Goal: Task Accomplishment & Management: Manage account settings

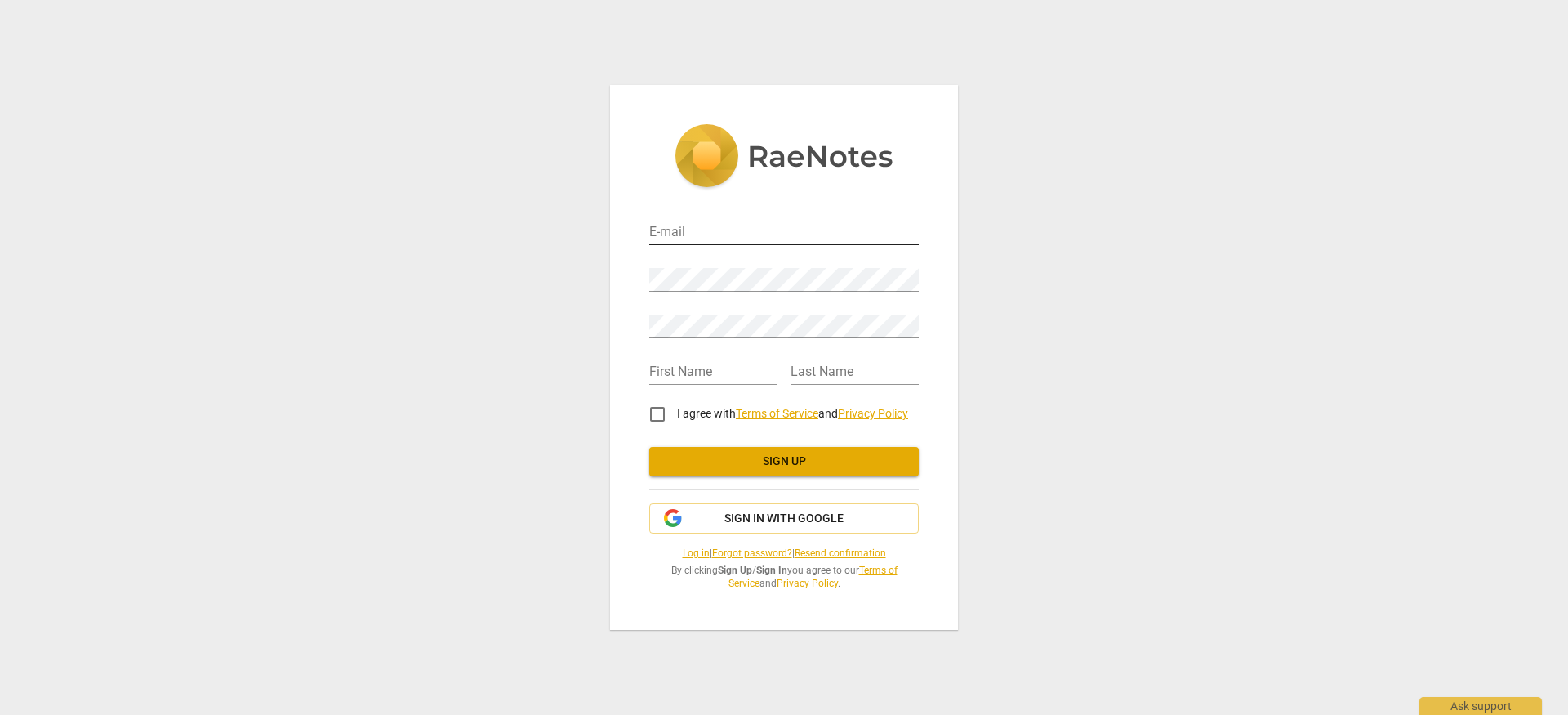
click at [682, 225] on input "email" at bounding box center [784, 233] width 269 height 24
type input "[EMAIL_ADDRESS][PERSON_NAME][DOMAIN_NAME]"
type input "[PERSON_NAME]"
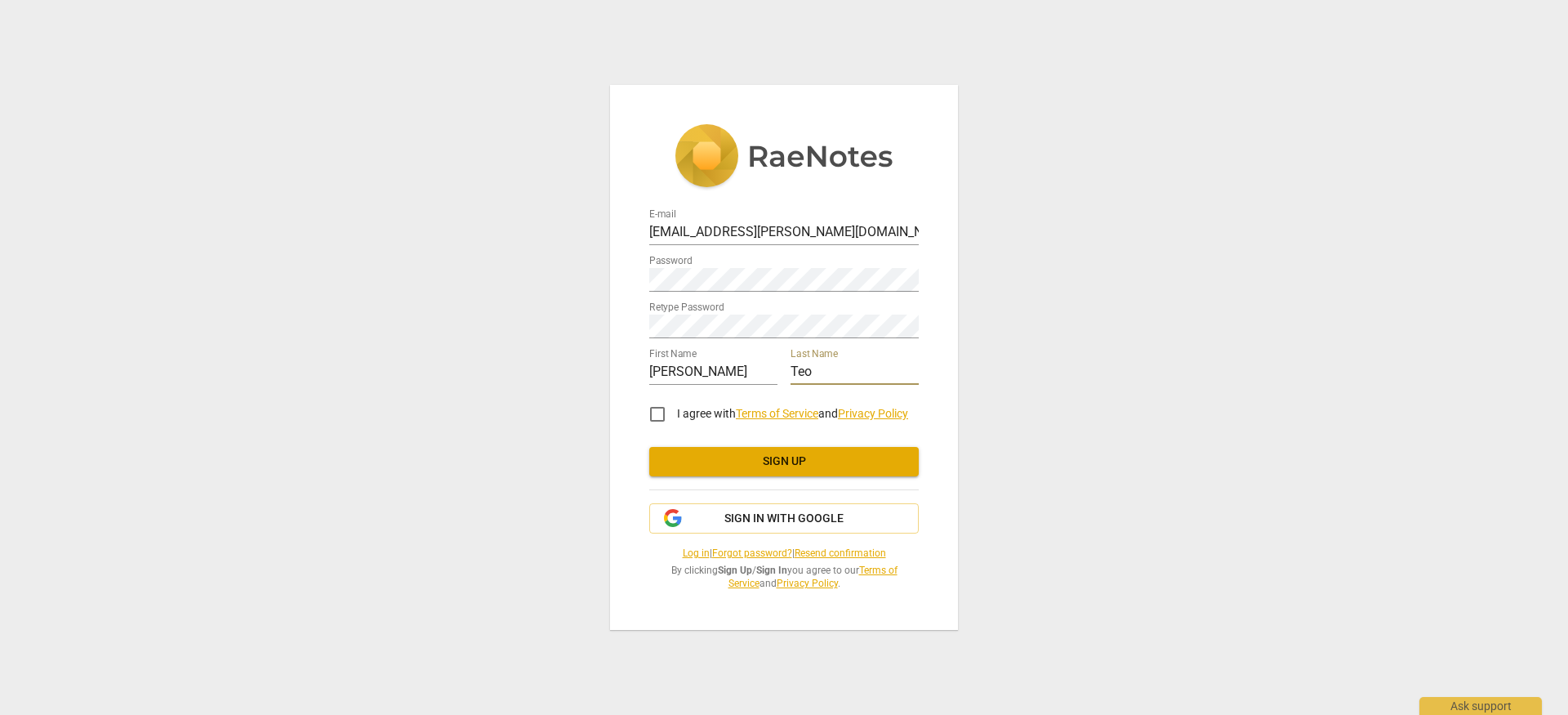
type input "Teo"
click at [659, 408] on input "I agree with Terms of Service and Privacy Policy" at bounding box center [658, 414] width 39 height 39
checkbox input "true"
click at [739, 456] on span "Sign up" at bounding box center [784, 461] width 243 height 16
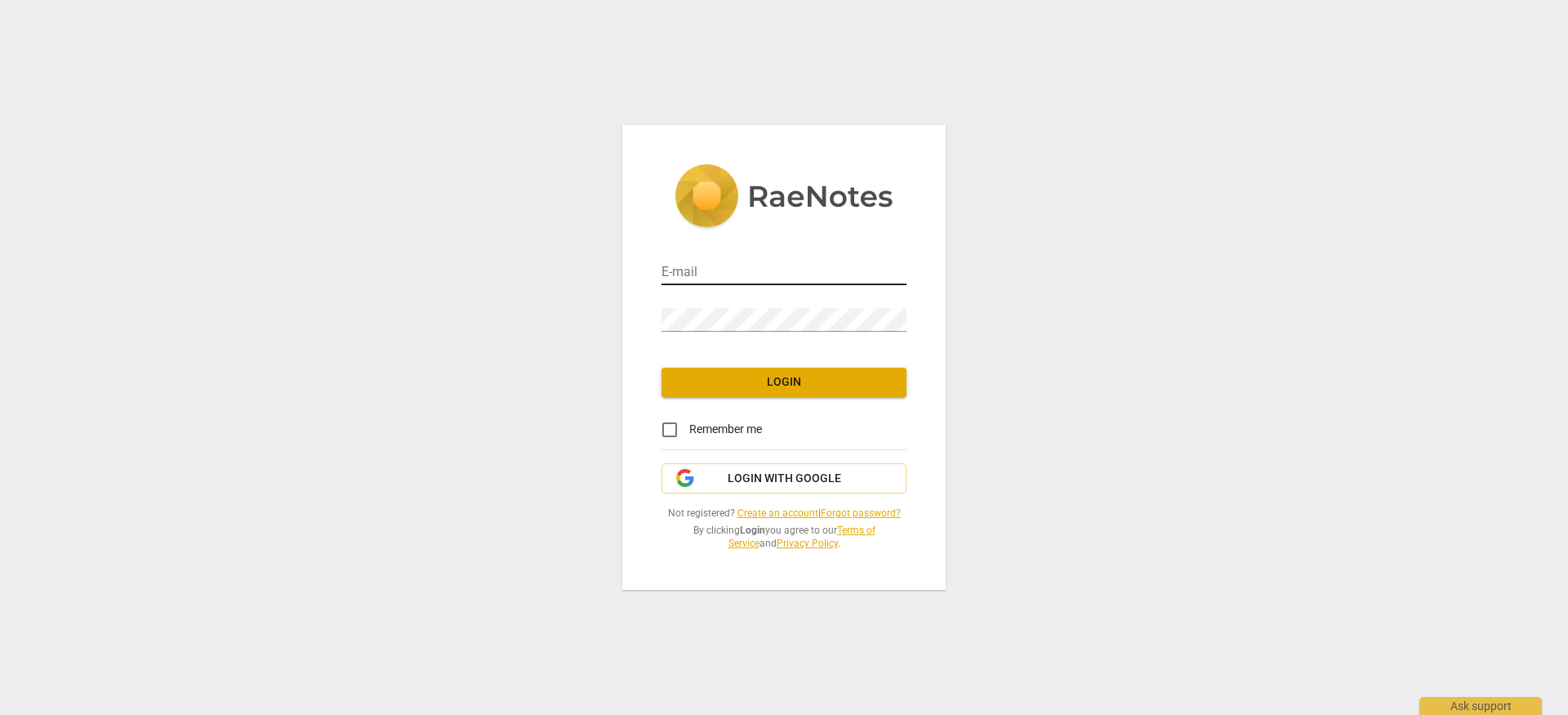
click at [703, 274] on input "email" at bounding box center [784, 274] width 245 height 24
type input "[EMAIL_ADDRESS][PERSON_NAME][DOMAIN_NAME]"
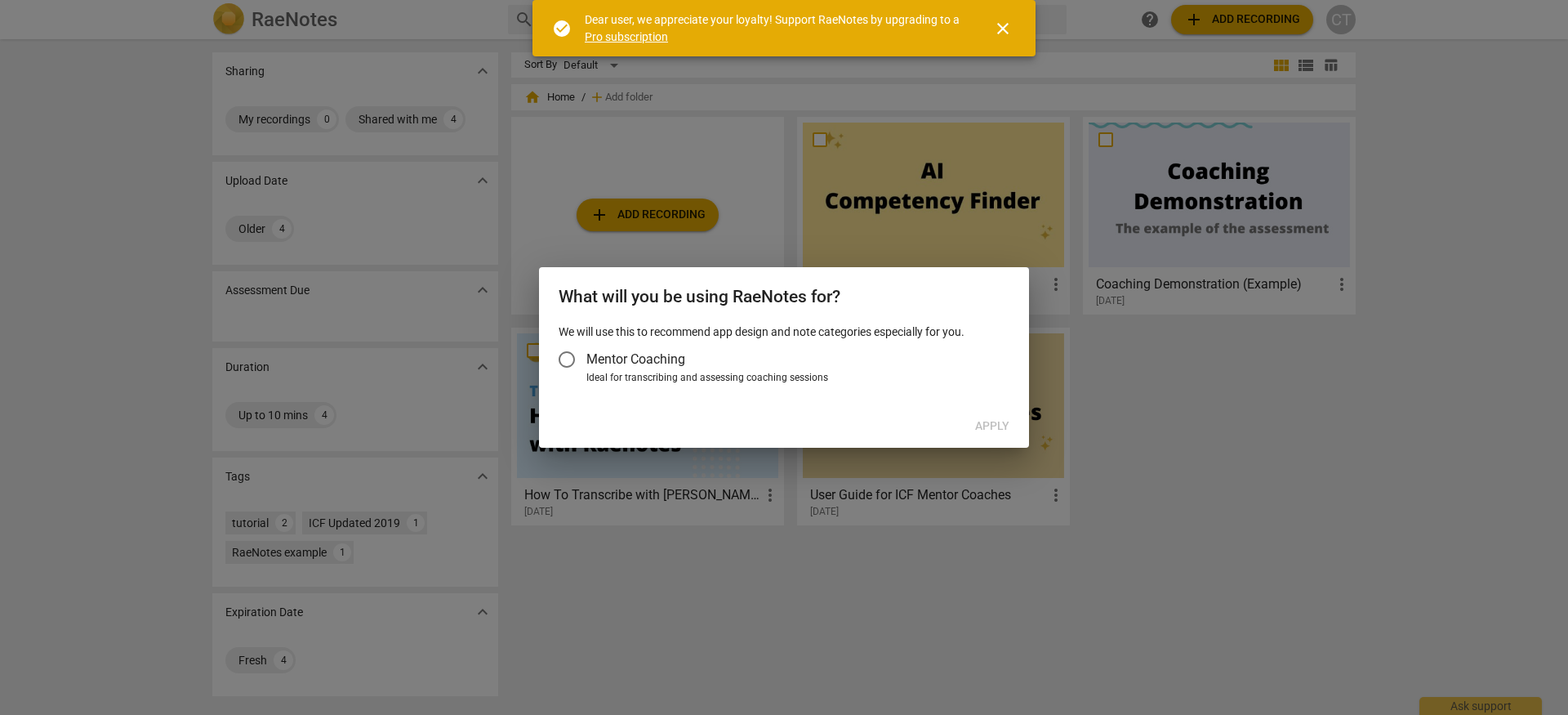
click at [617, 367] on span "Mentor Coaching" at bounding box center [636, 359] width 99 height 19
click at [586, 367] on input "Mentor Coaching" at bounding box center [567, 360] width 39 height 39
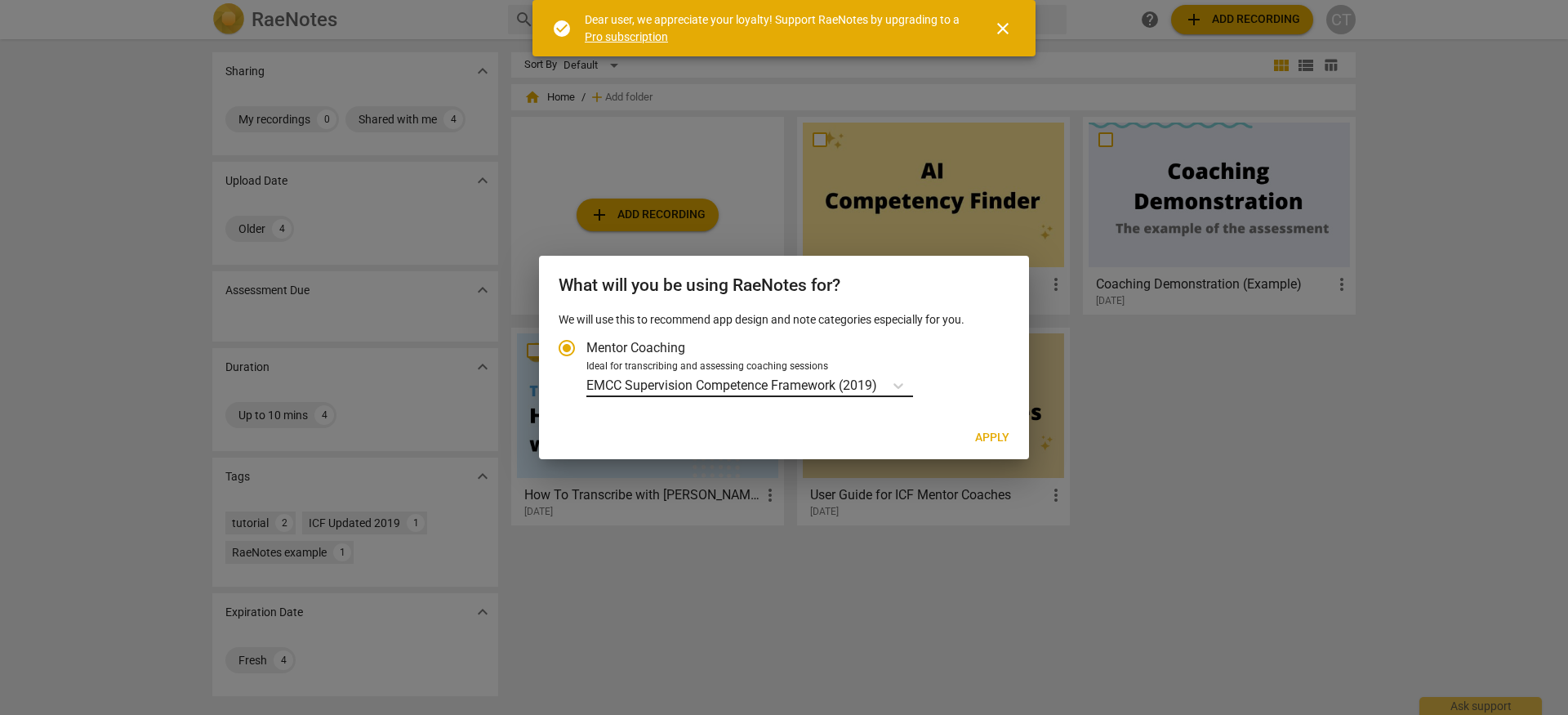
click at [733, 382] on p "EMCC Supervision Competence Framework (2019)" at bounding box center [732, 385] width 291 height 19
click at [0, 0] on input "Ideal for transcribing and assessing coaching sessions EMCC Supervision Compete…" at bounding box center [0, 0] width 0 height 0
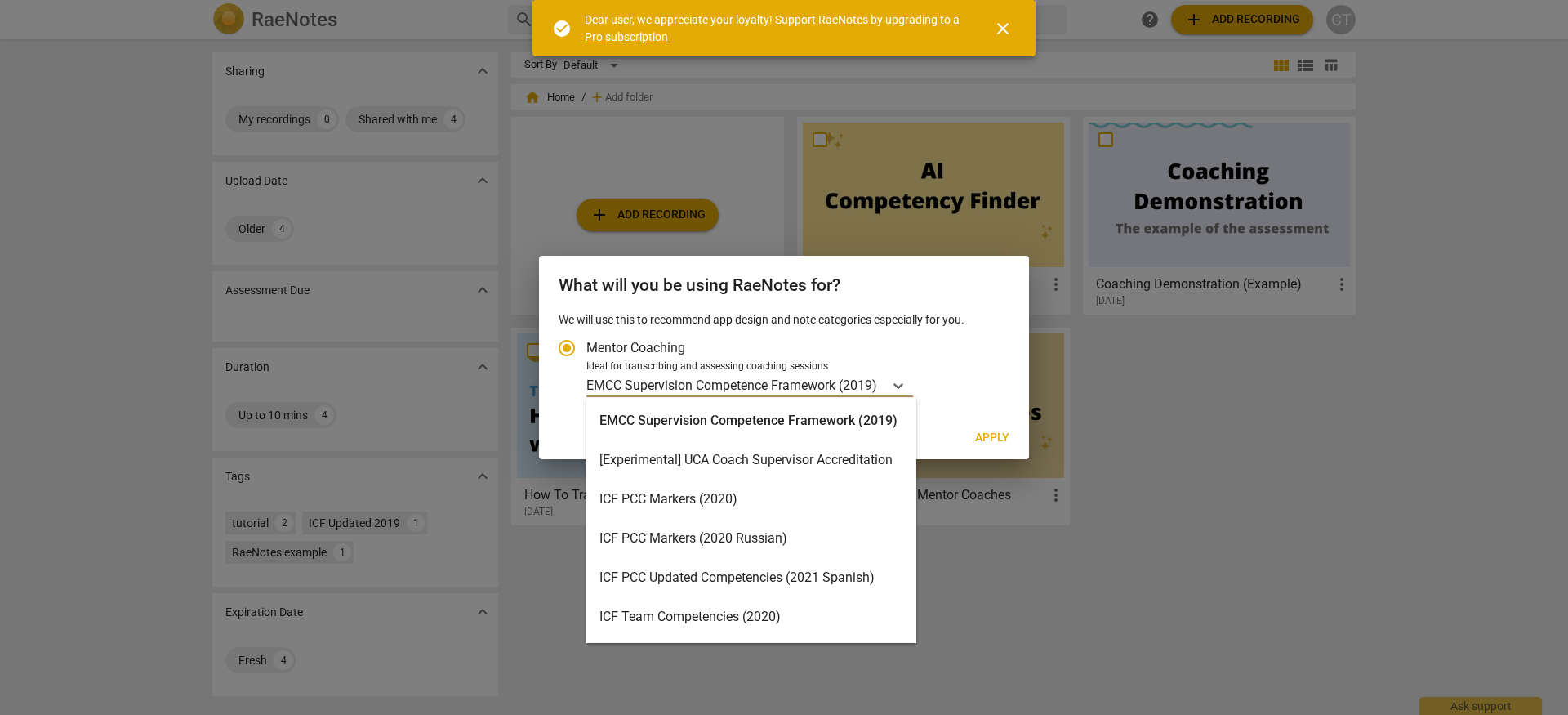
click at [753, 490] on div "ICF PCC Markers (2020)" at bounding box center [751, 499] width 330 height 39
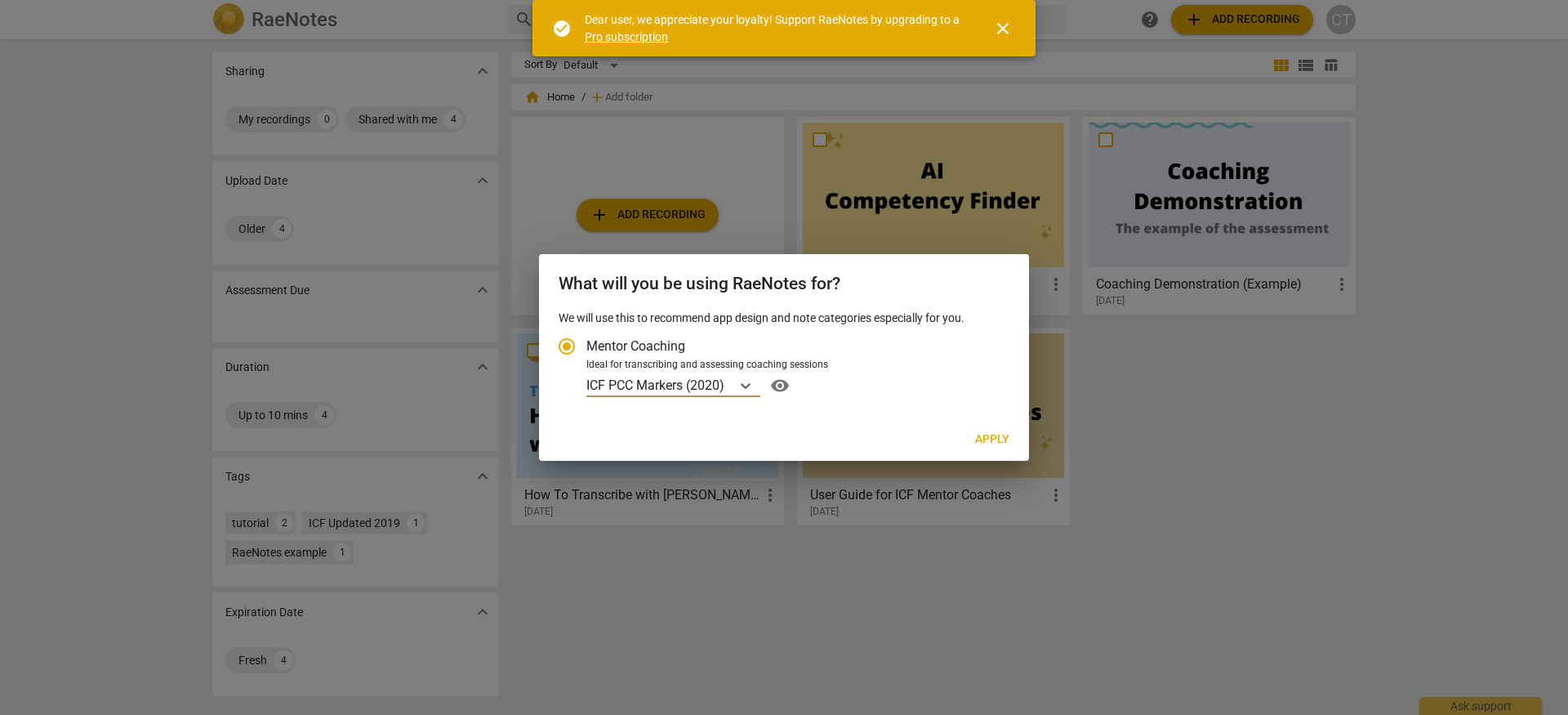
click at [979, 438] on span "Apply" at bounding box center [992, 439] width 34 height 16
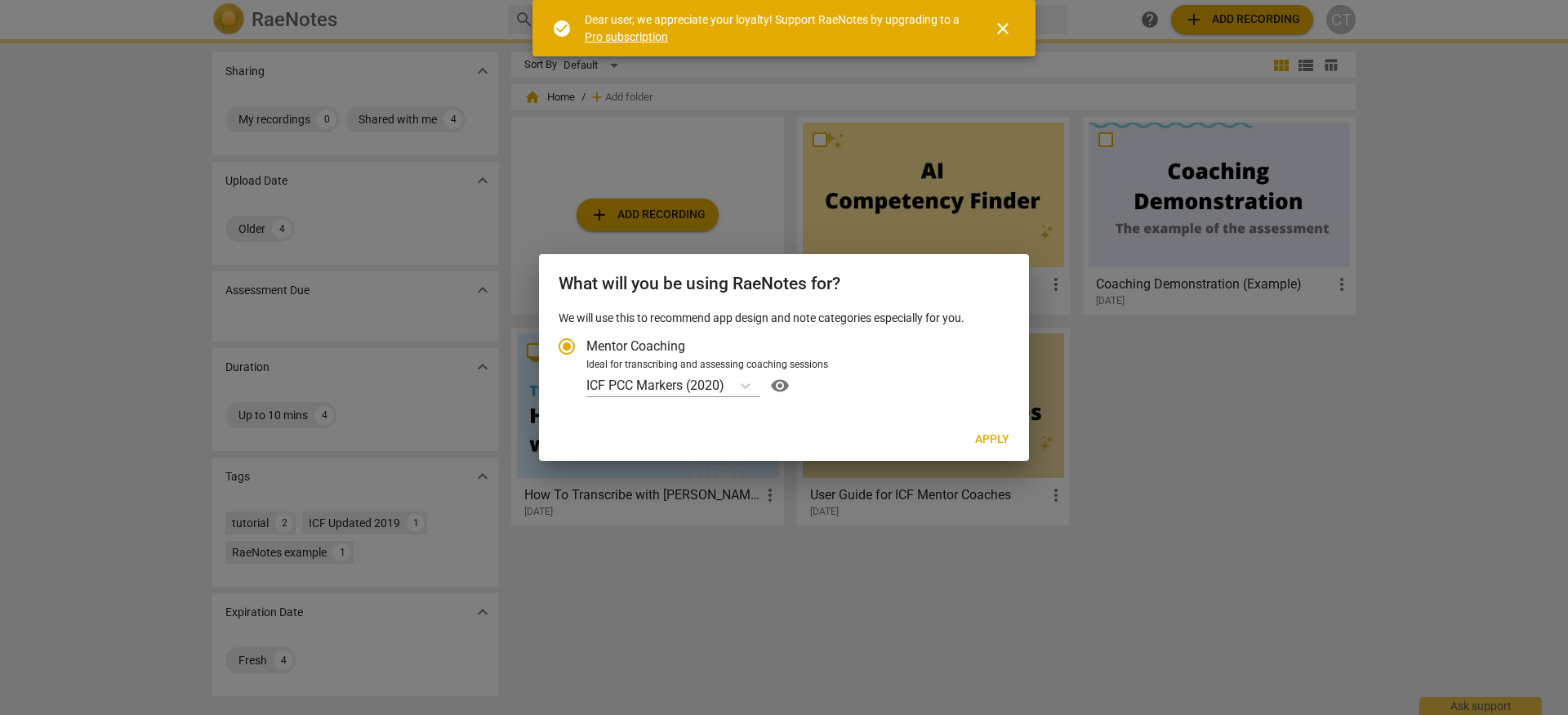
radio input "false"
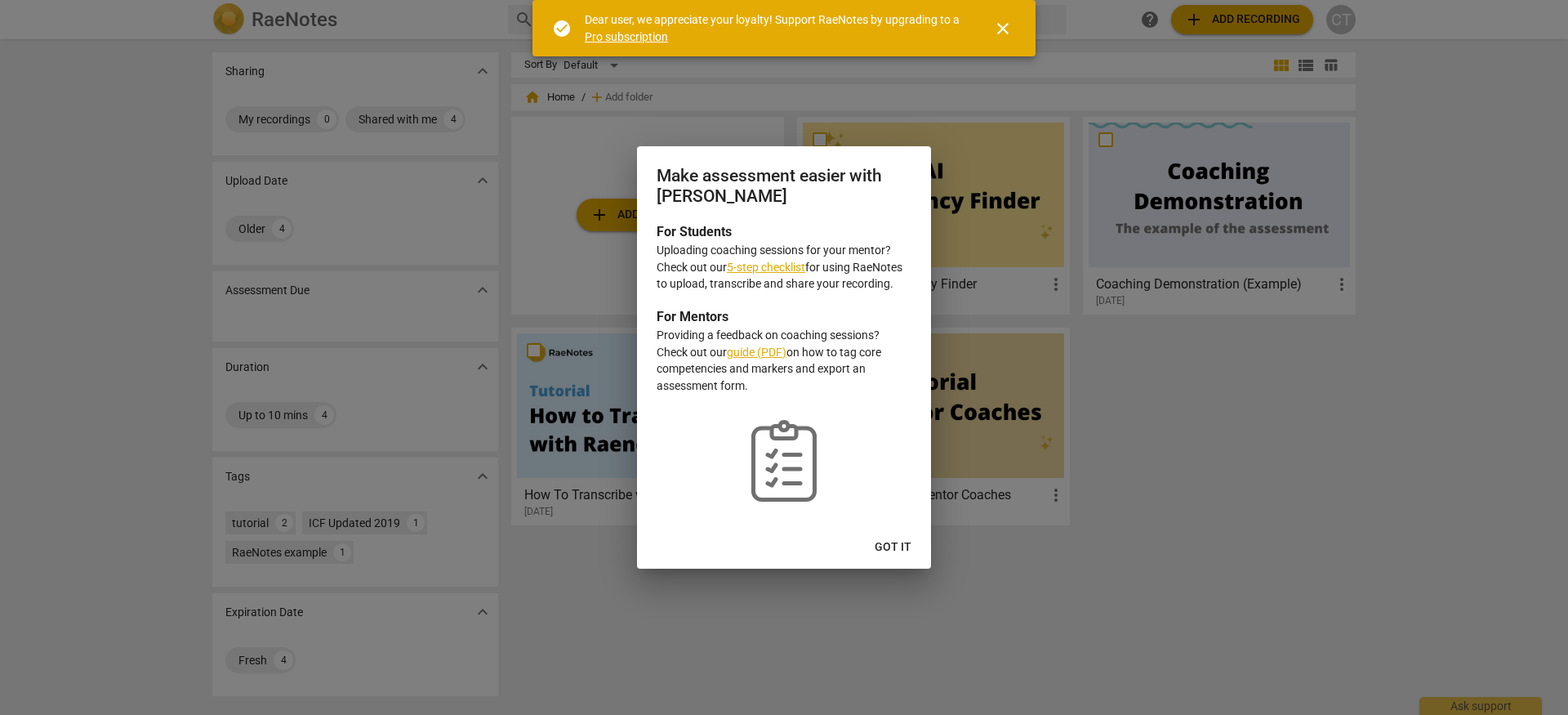
click at [906, 539] on span "Got it" at bounding box center [892, 547] width 37 height 16
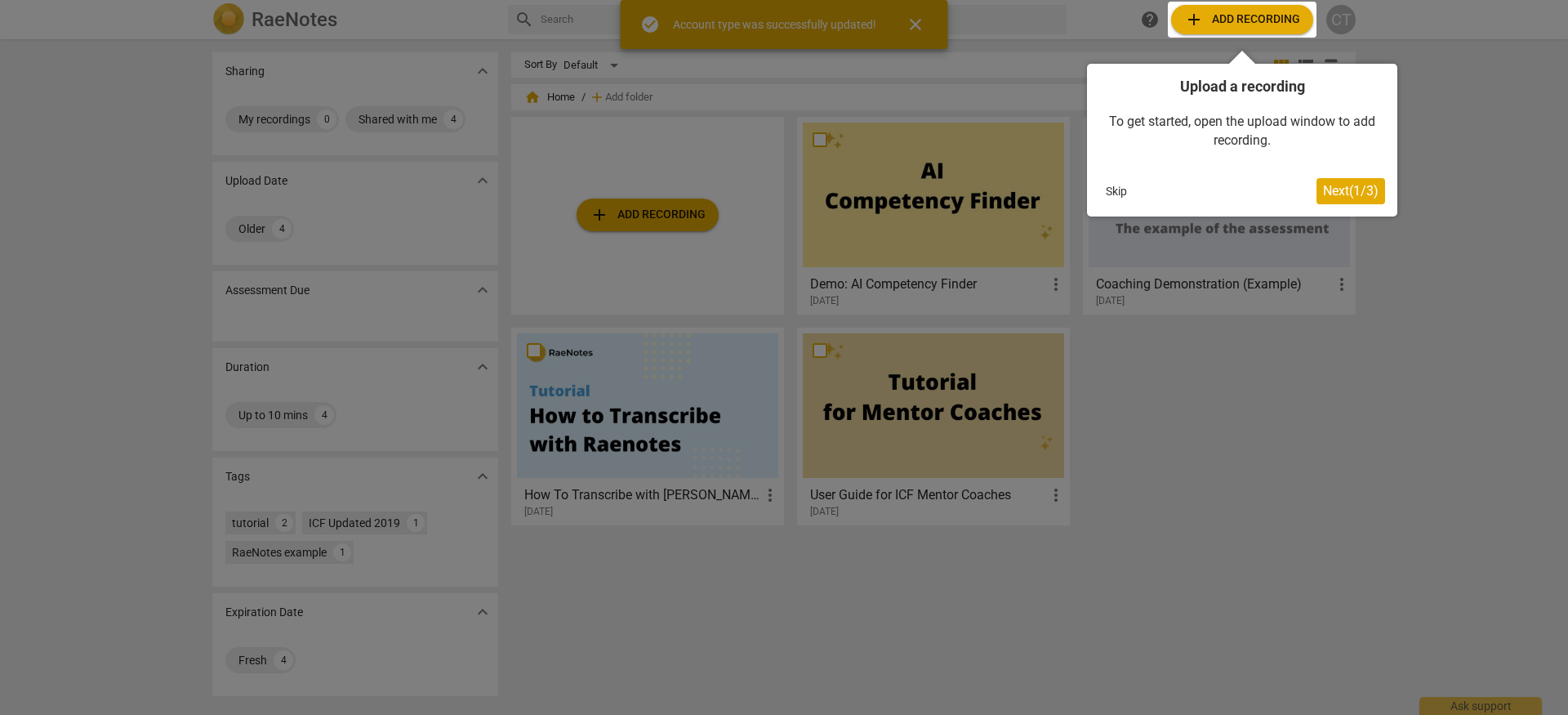
click at [1347, 191] on span "Next ( 1 / 3 )" at bounding box center [1350, 190] width 55 height 15
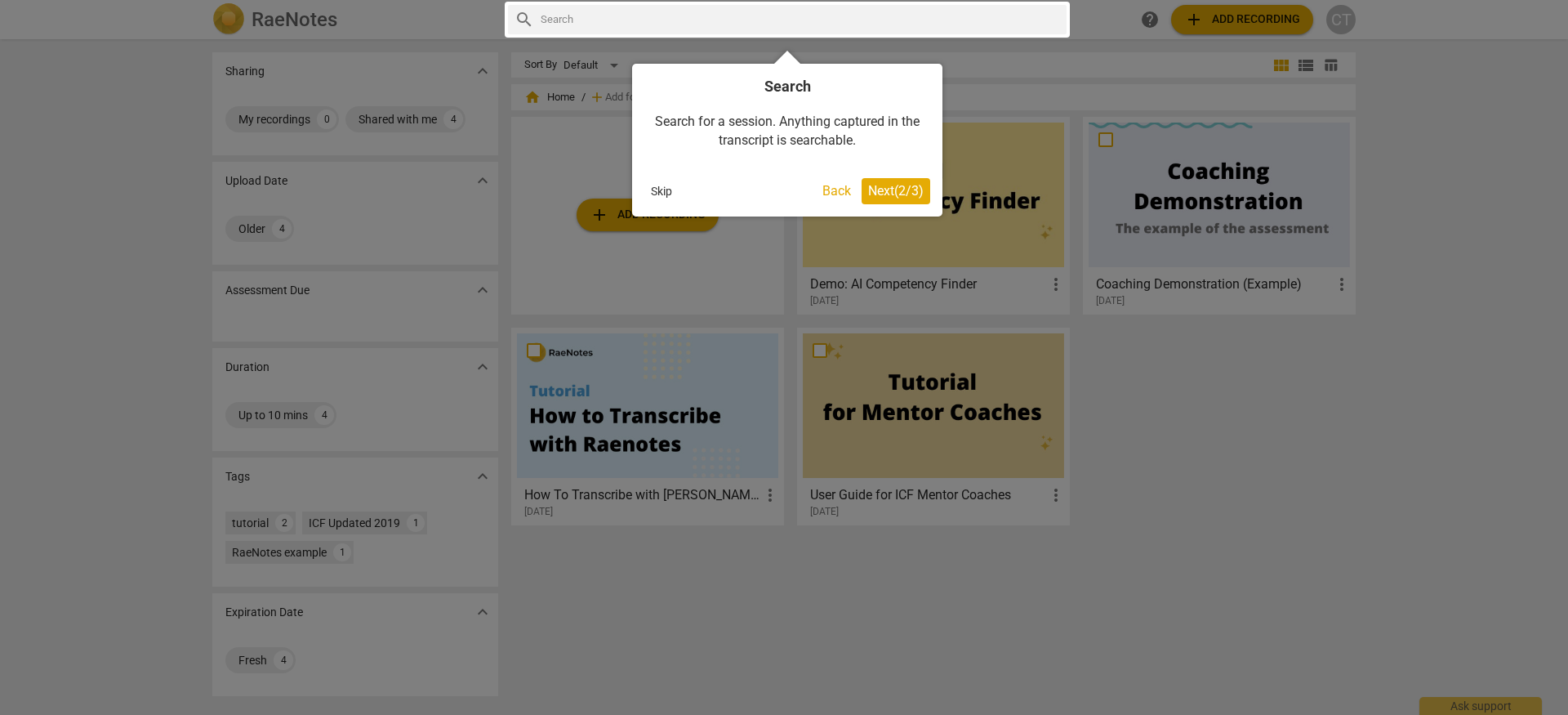
click at [877, 187] on span "Next ( 2 / 3 )" at bounding box center [896, 190] width 55 height 15
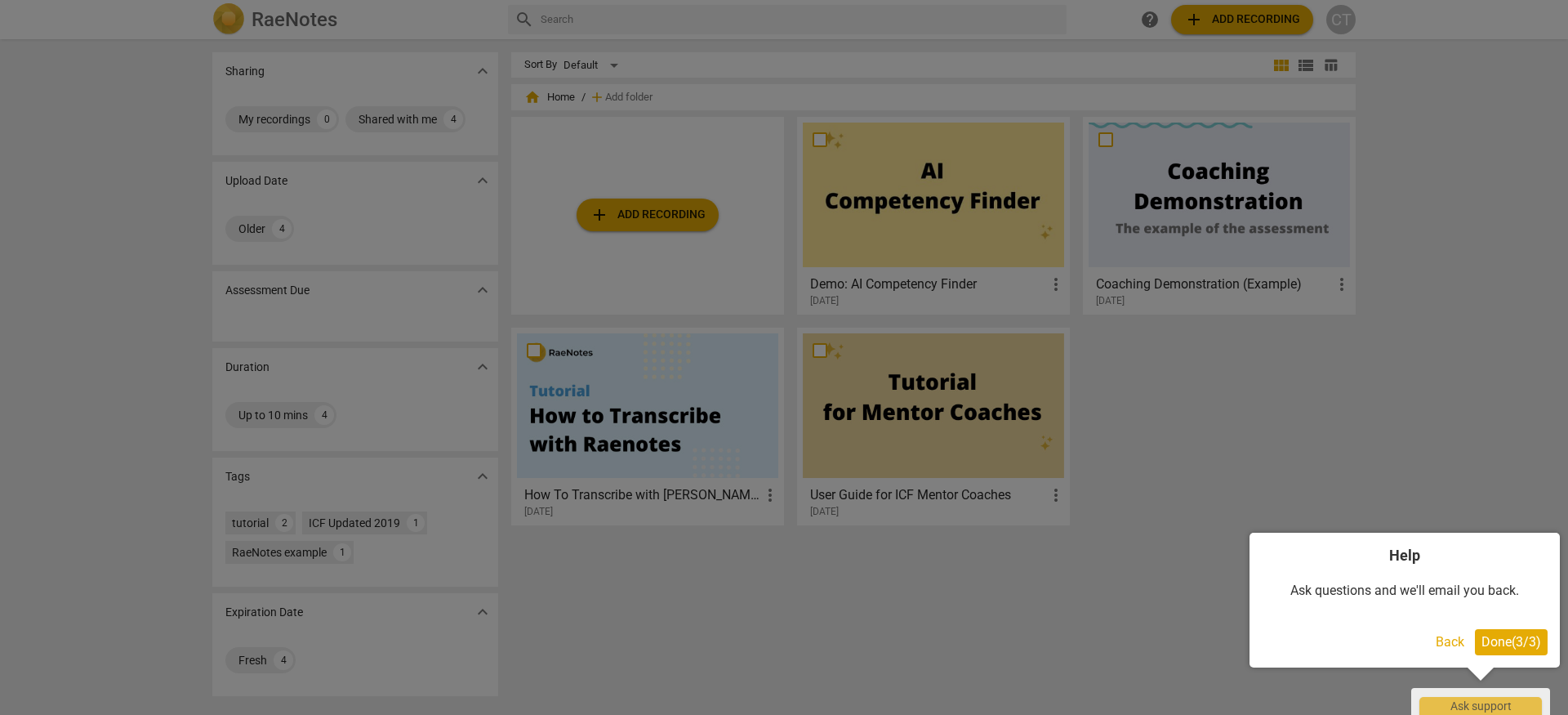
click at [1501, 638] on span "Done ( 3 / 3 )" at bounding box center [1511, 642] width 59 height 15
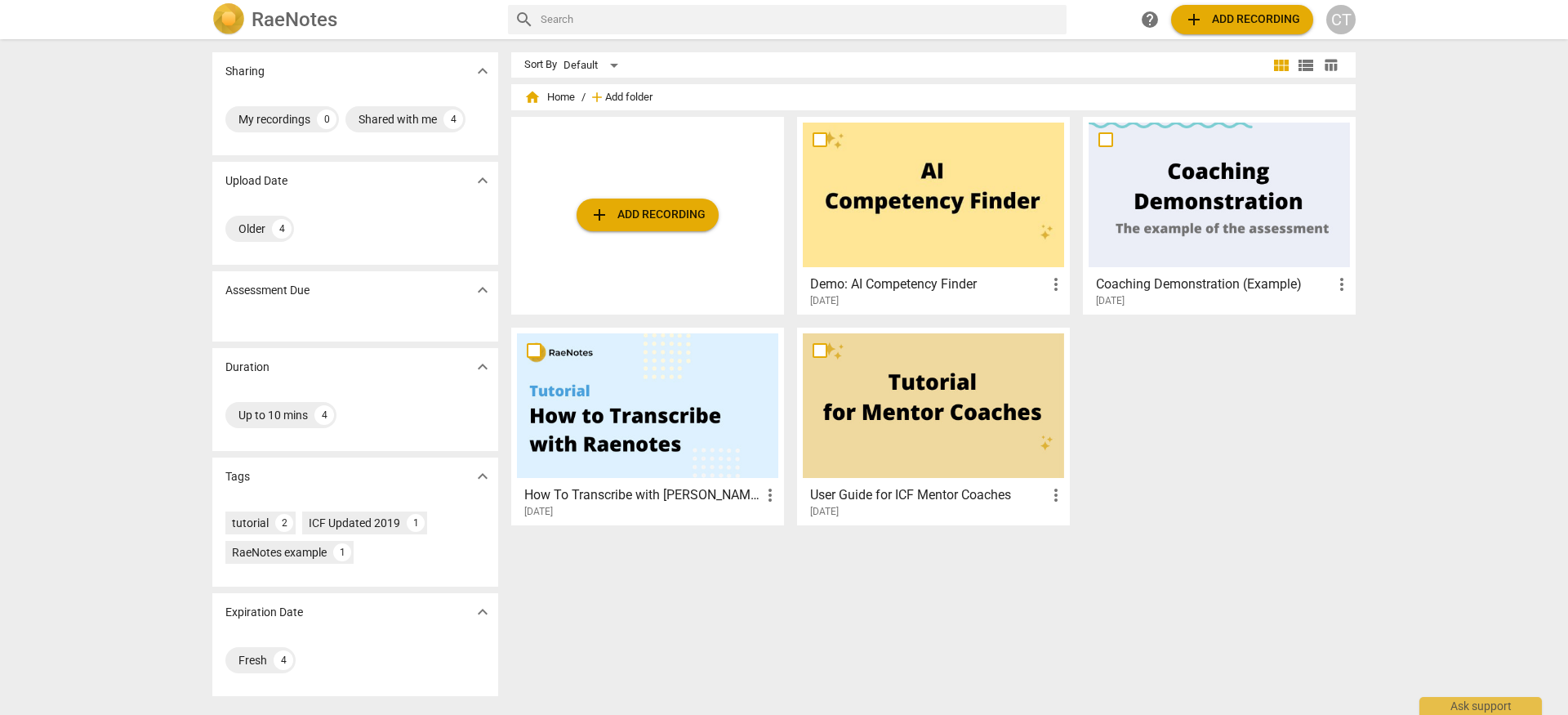
click at [615, 93] on span "Add folder" at bounding box center [629, 98] width 48 height 12
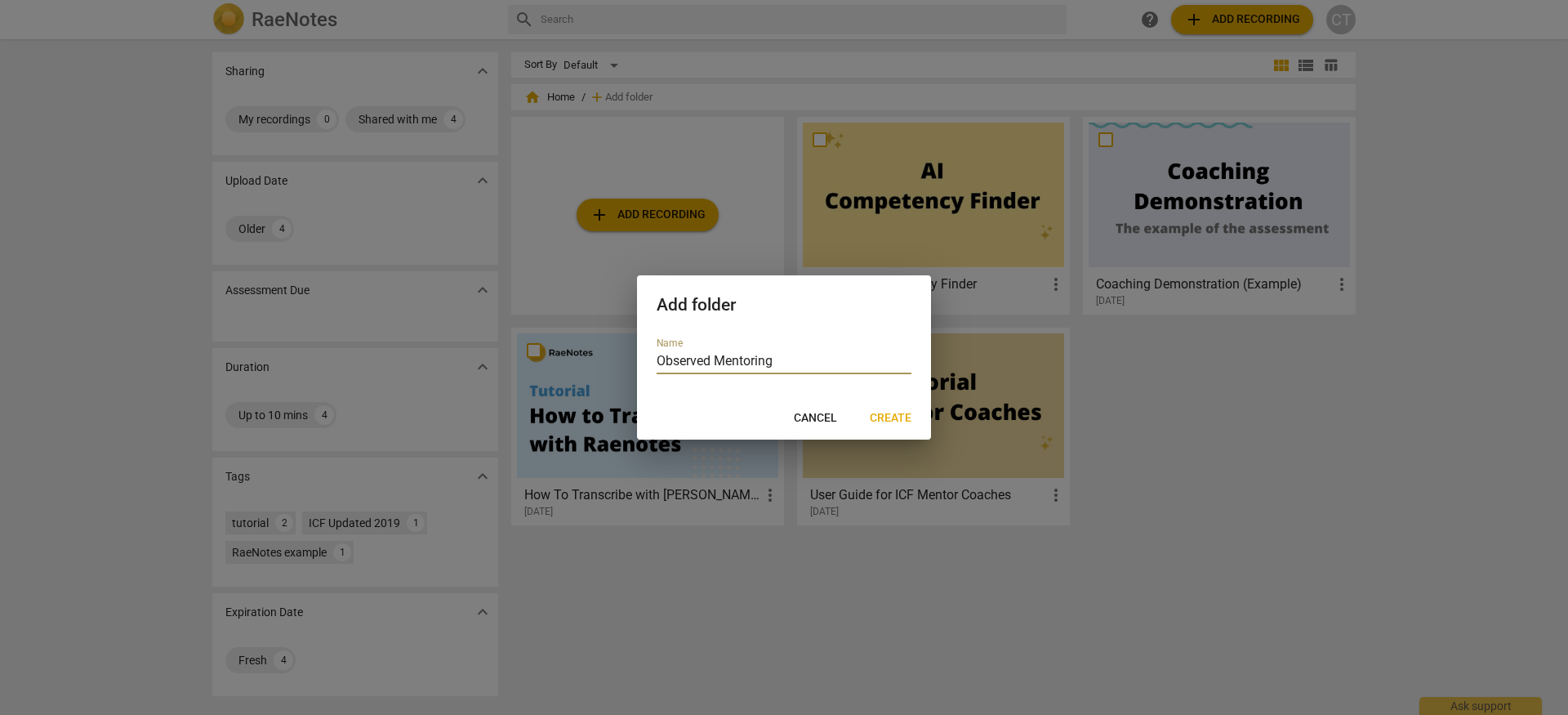
click at [754, 360] on input "Observed Mentoring" at bounding box center [784, 362] width 255 height 24
type input "Observed Coaching Session (2025)"
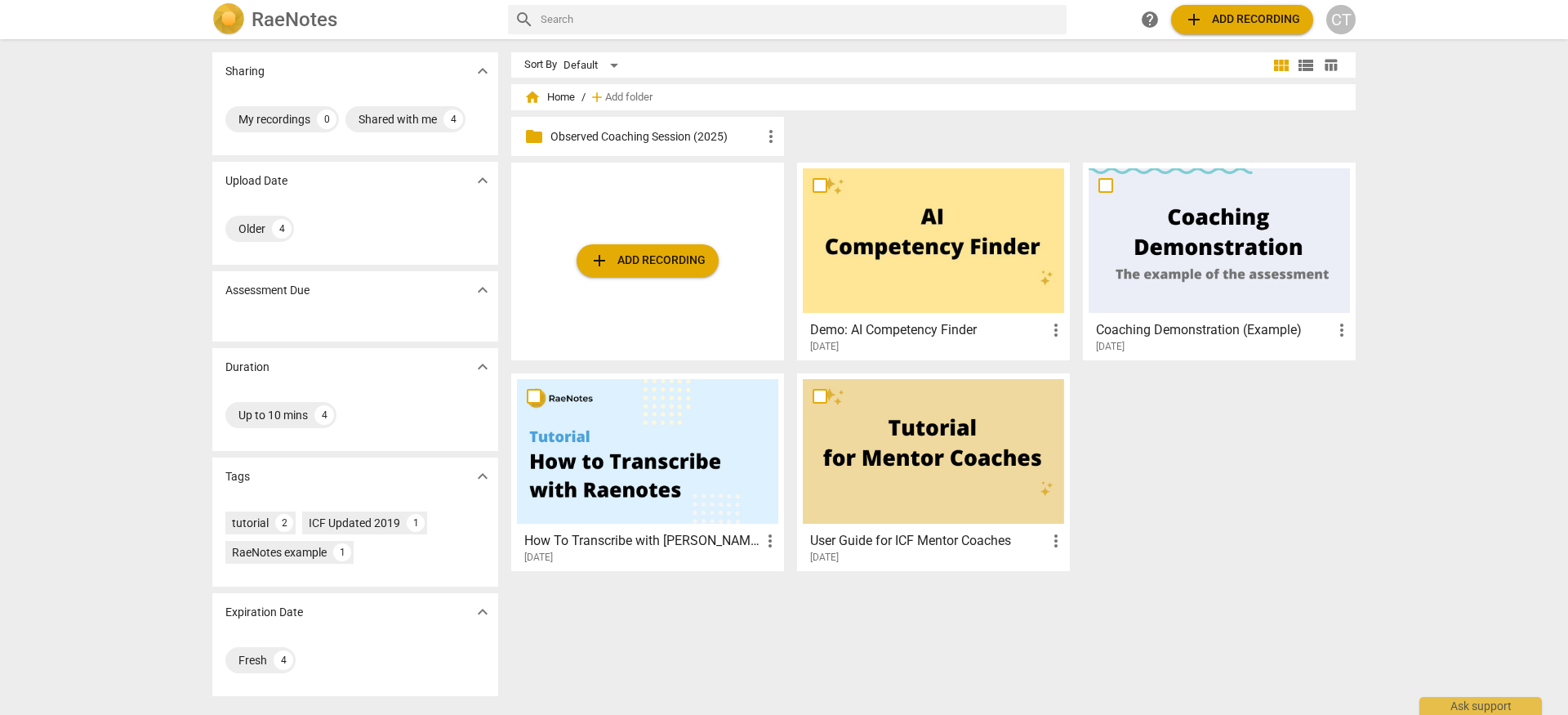
click at [639, 138] on p "Observed Coaching Session (2025)" at bounding box center [656, 137] width 211 height 17
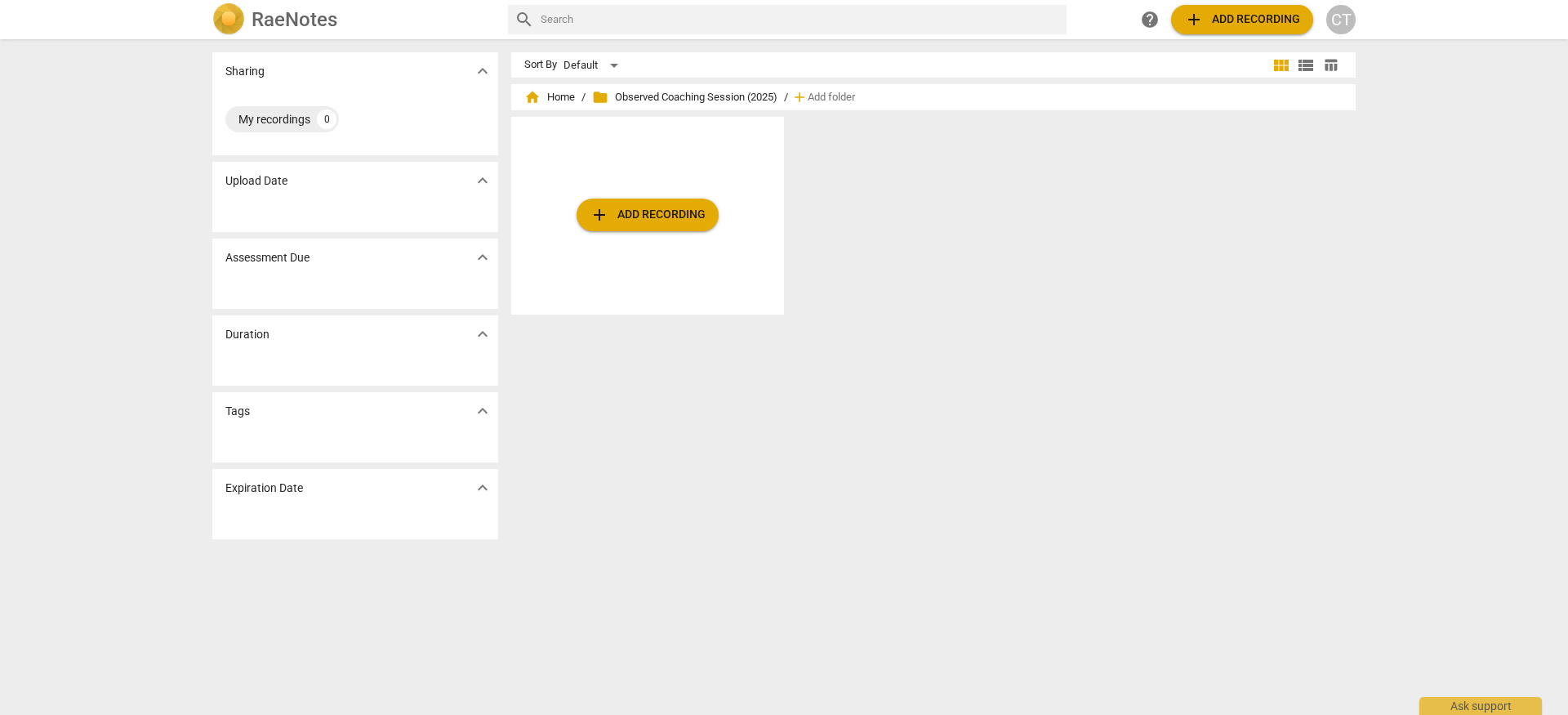
click at [1345, 20] on div "CT" at bounding box center [1341, 20] width 30 height 30
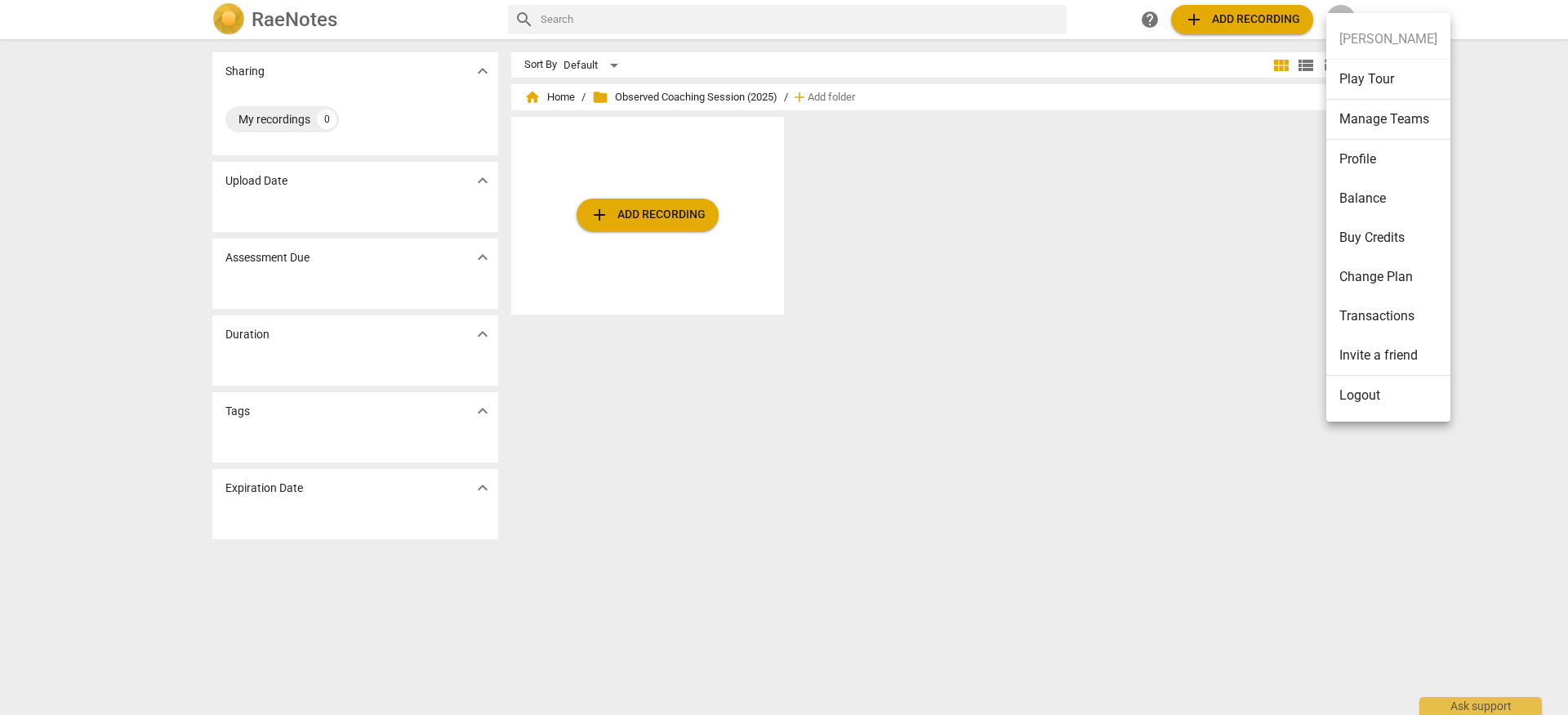
click at [1385, 81] on li "Play Tour" at bounding box center [1389, 79] width 124 height 40
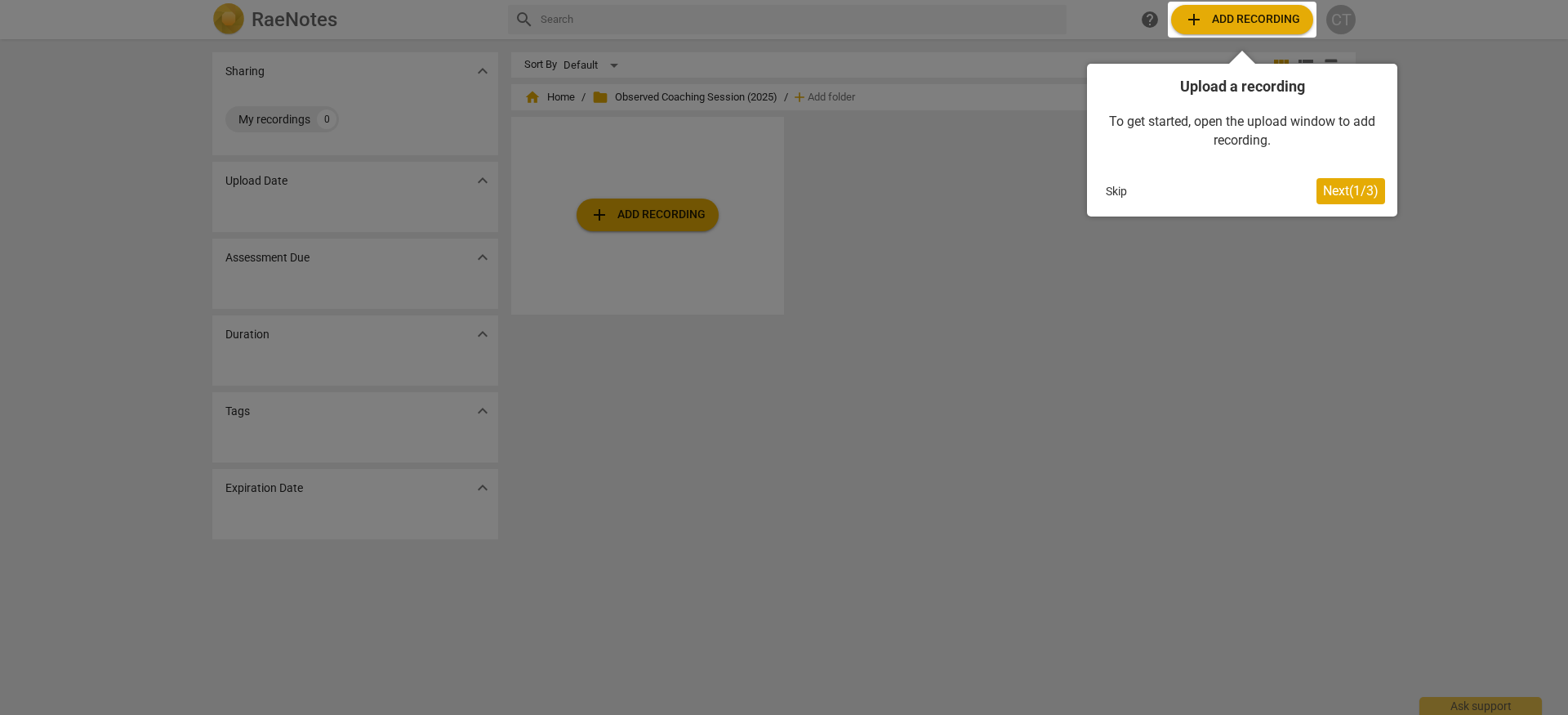
click at [1119, 187] on button "Skip" at bounding box center [1116, 190] width 34 height 25
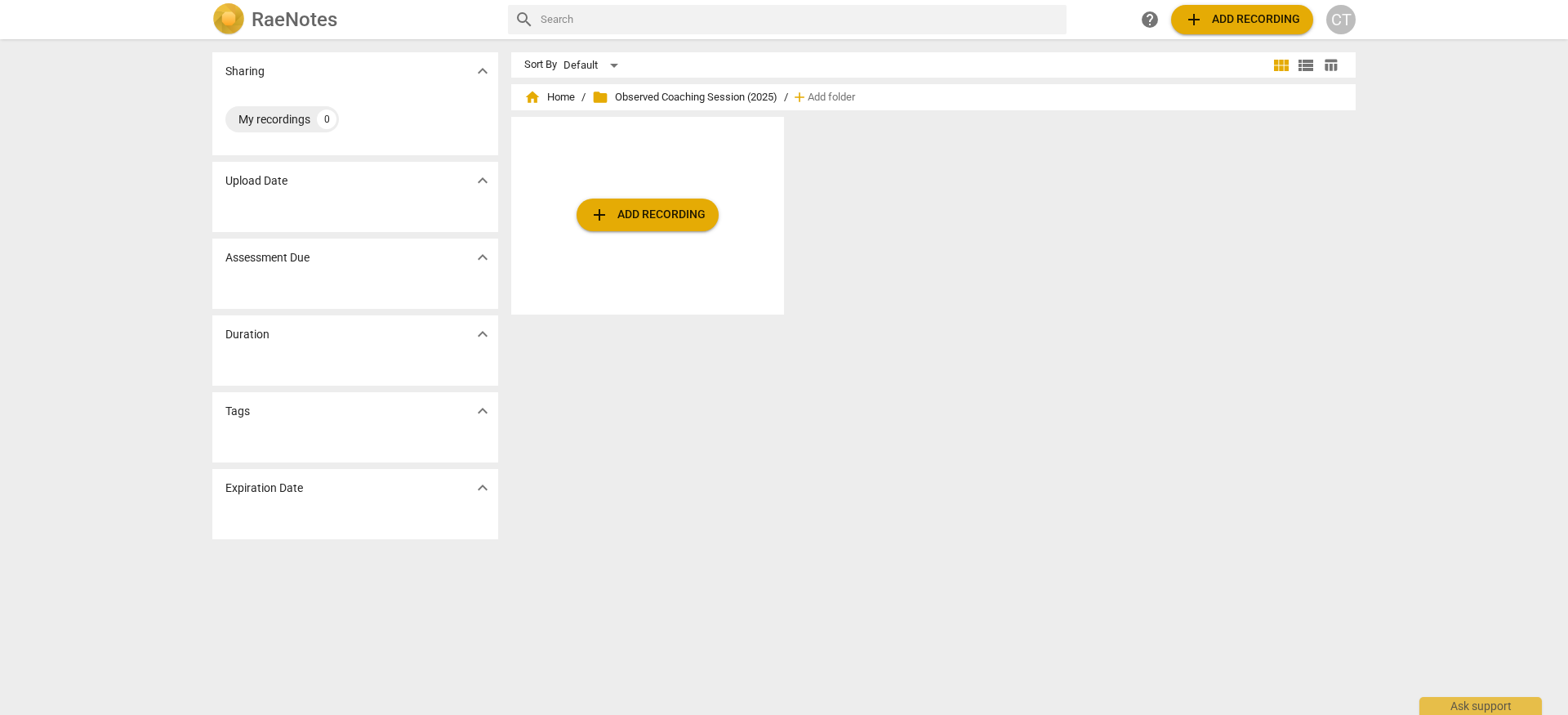
click at [1333, 22] on div "CT" at bounding box center [1341, 20] width 30 height 30
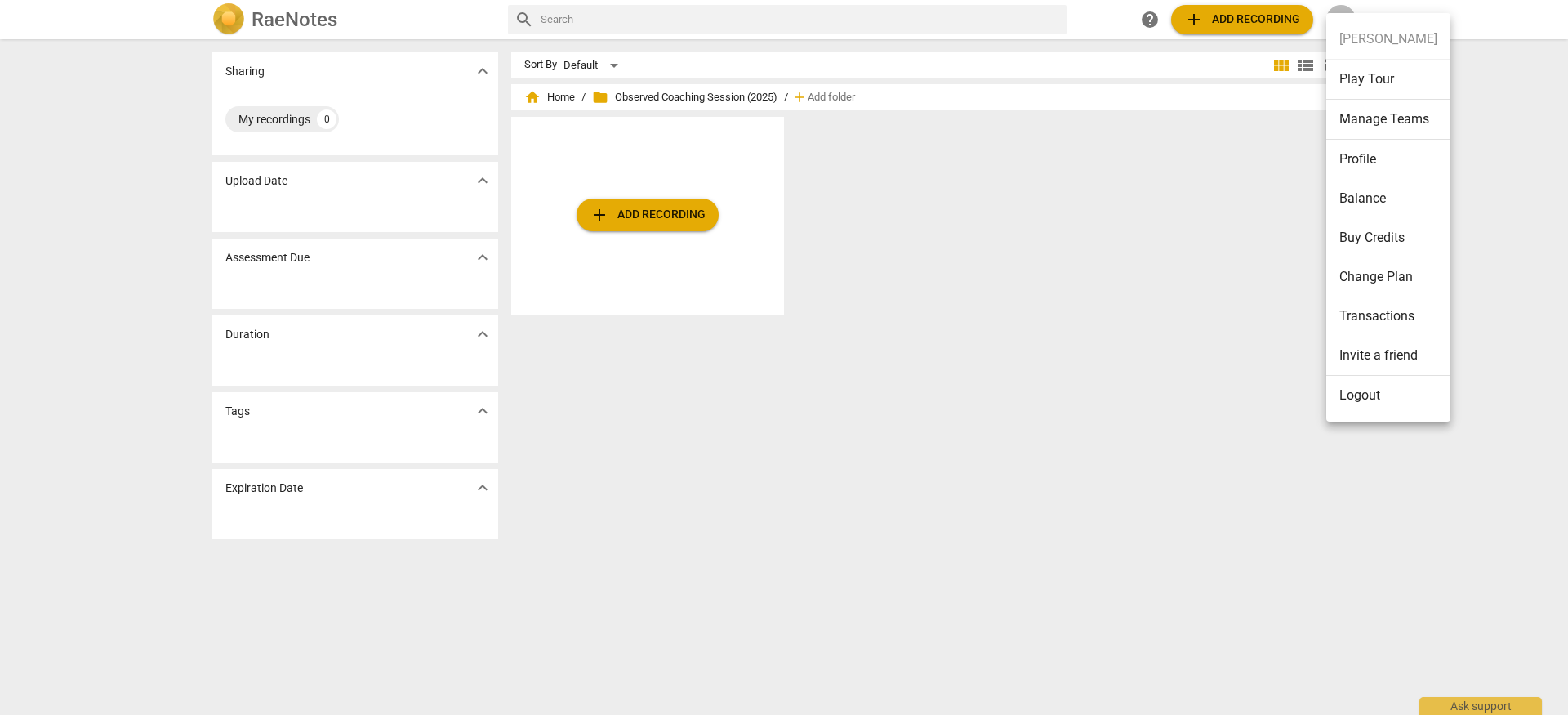
click at [1364, 280] on li "Change Plan" at bounding box center [1389, 277] width 124 height 39
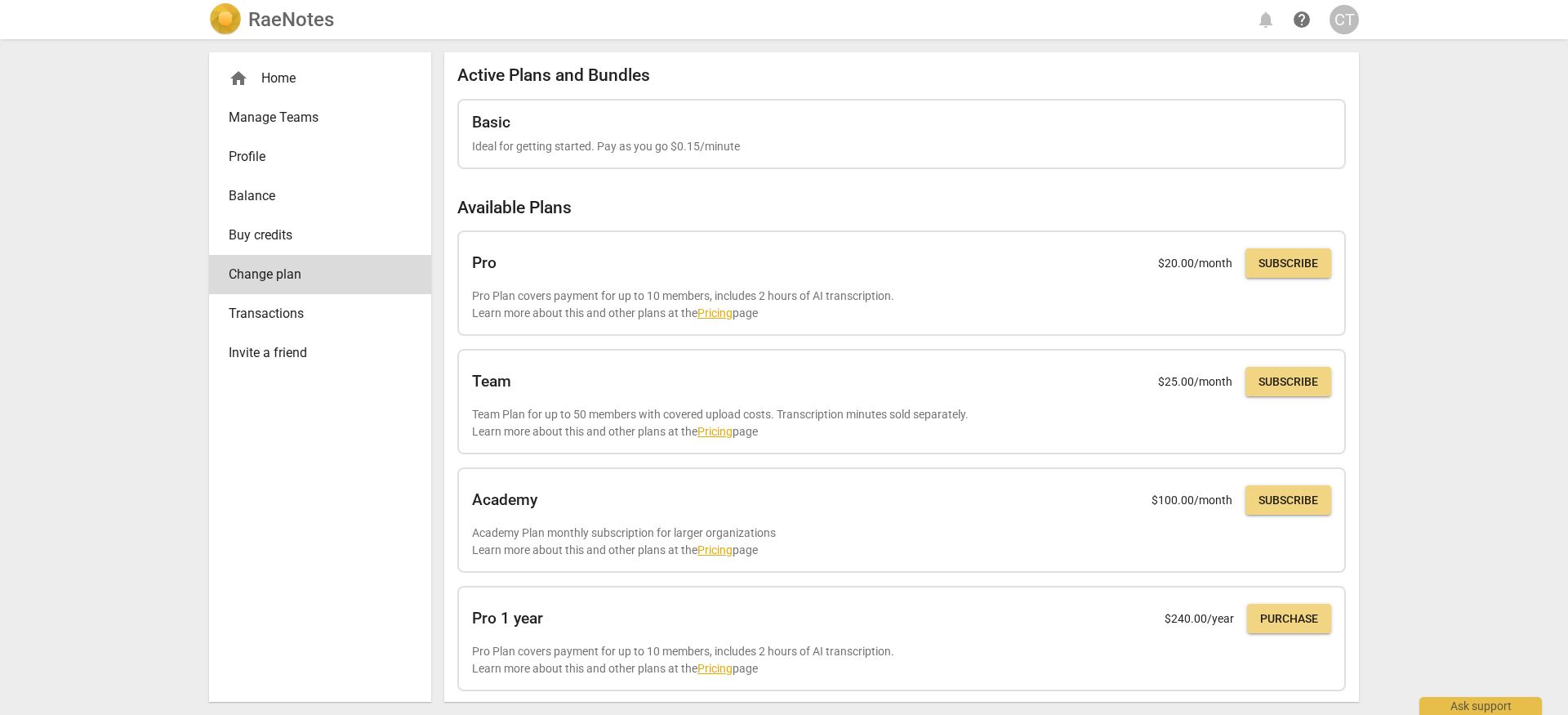
click at [385, 251] on link "Buy credits" at bounding box center [320, 235] width 222 height 39
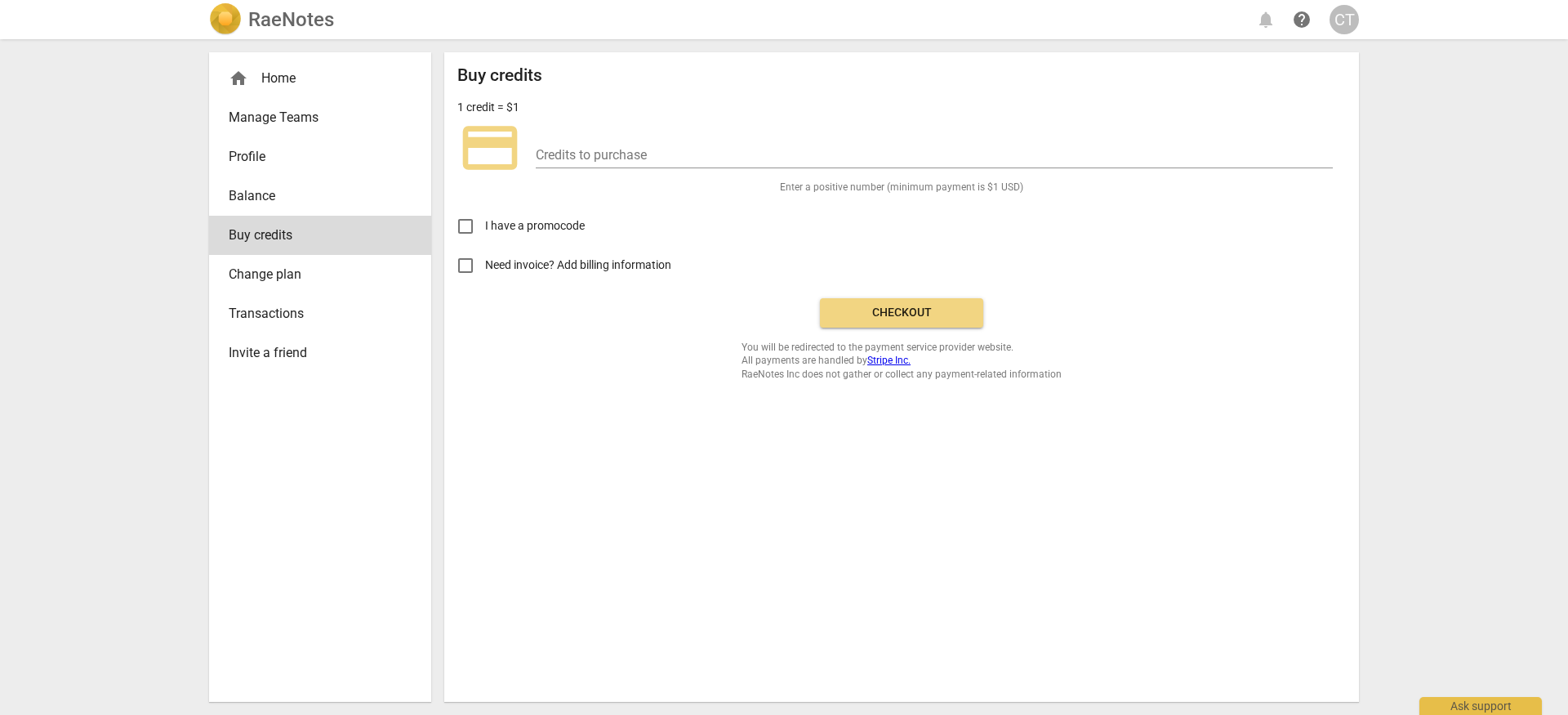
click at [329, 313] on span "Transactions" at bounding box center [314, 313] width 170 height 20
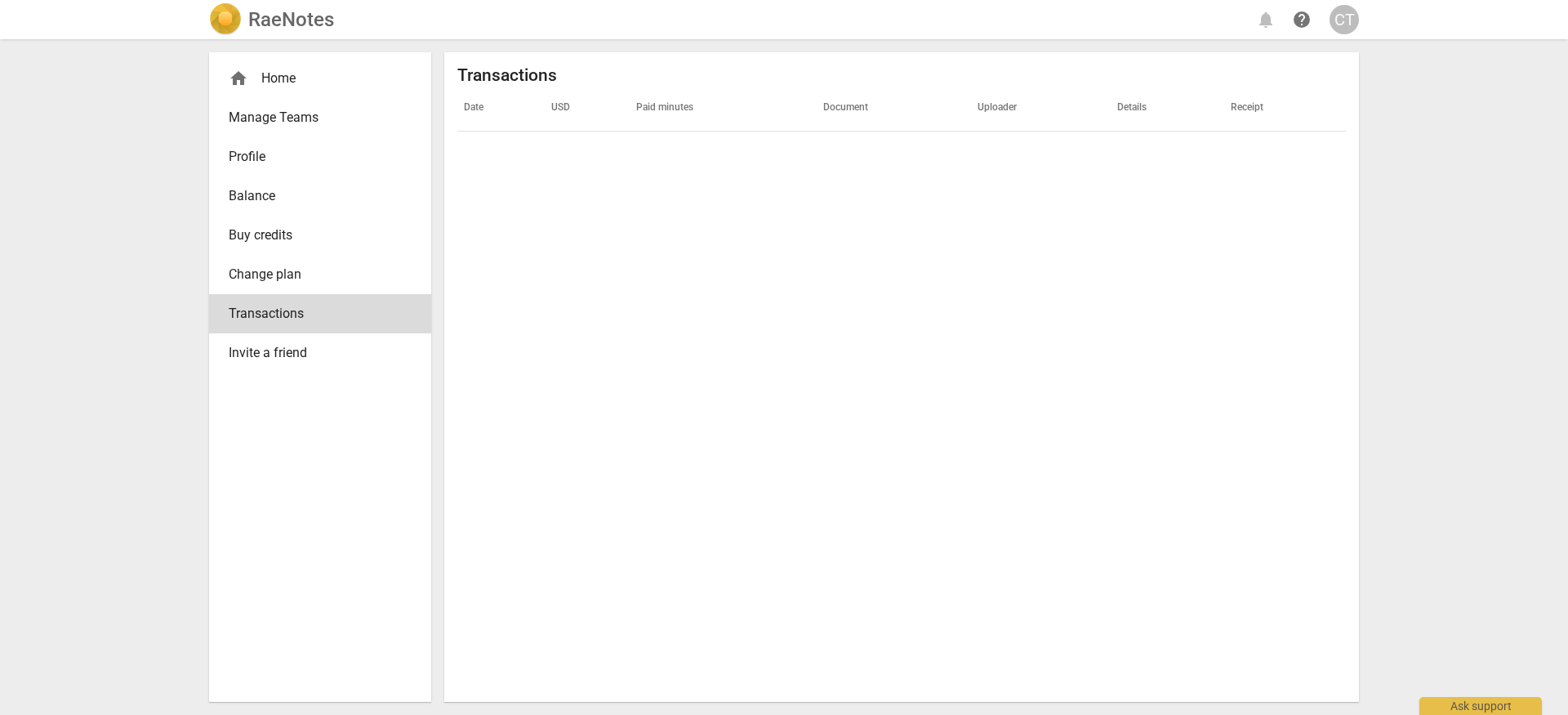
click at [354, 193] on span "Balance" at bounding box center [314, 196] width 170 height 20
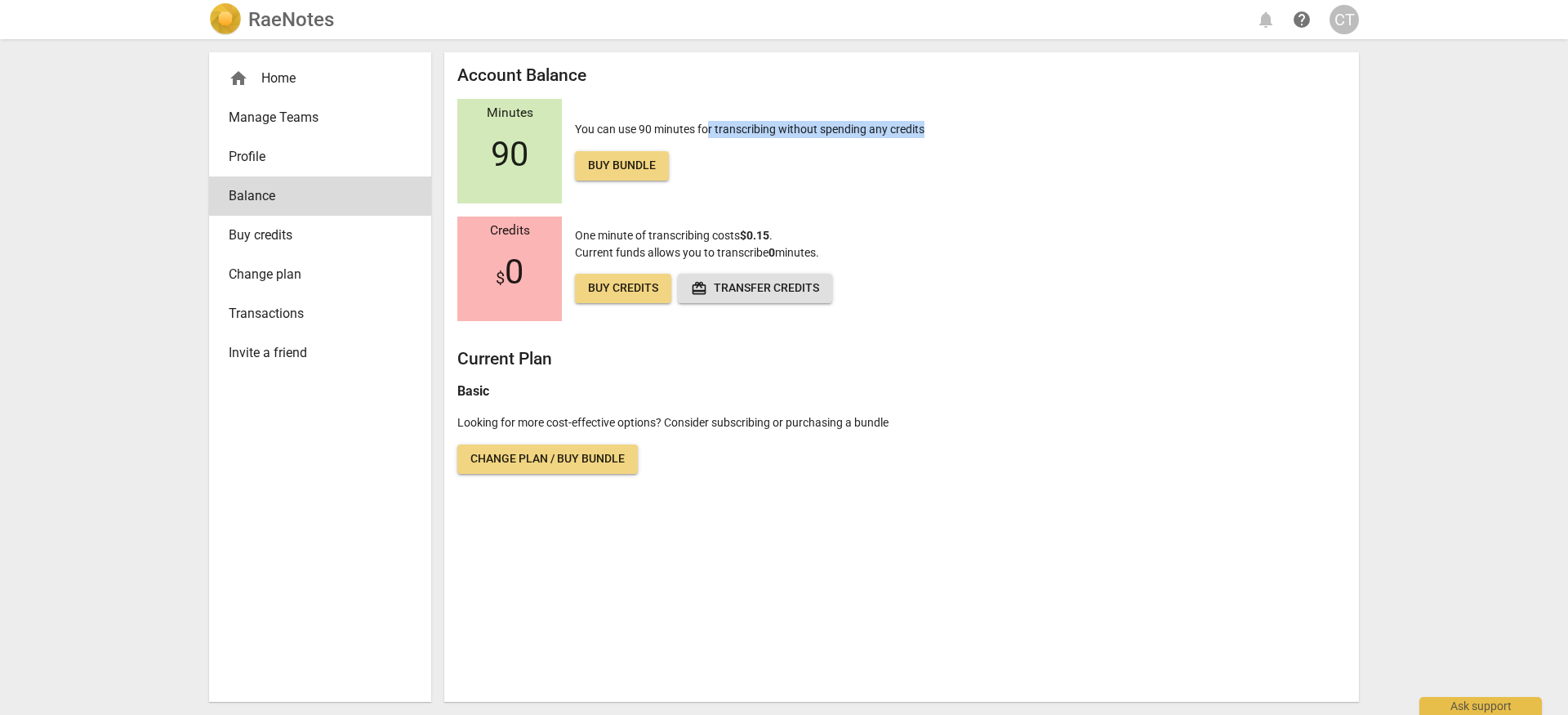
drag, startPoint x: 707, startPoint y: 132, endPoint x: 945, endPoint y: 138, distance: 238.1
click at [945, 138] on div "Minutes 90 You can use 90 minutes for transcribing without spending any credits…" at bounding box center [902, 150] width 889 height 105
click at [832, 181] on div "Minutes 90 You can use 90 minutes for transcribing without spending any credits…" at bounding box center [902, 150] width 889 height 105
click at [608, 173] on span "Buy bundle" at bounding box center [622, 165] width 68 height 16
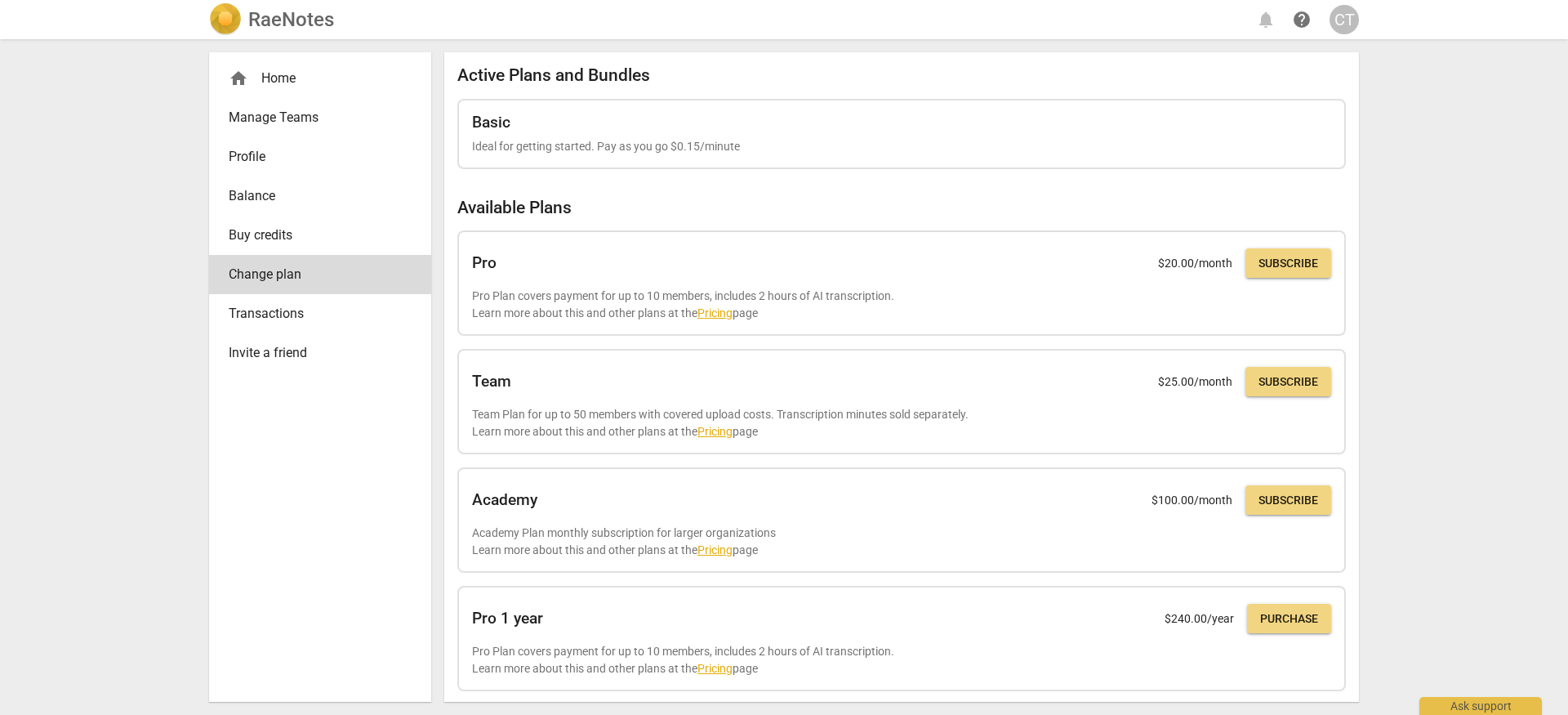
click at [673, 206] on h2 "Available Plans" at bounding box center [902, 208] width 889 height 20
click at [318, 201] on span "Balance" at bounding box center [314, 196] width 170 height 20
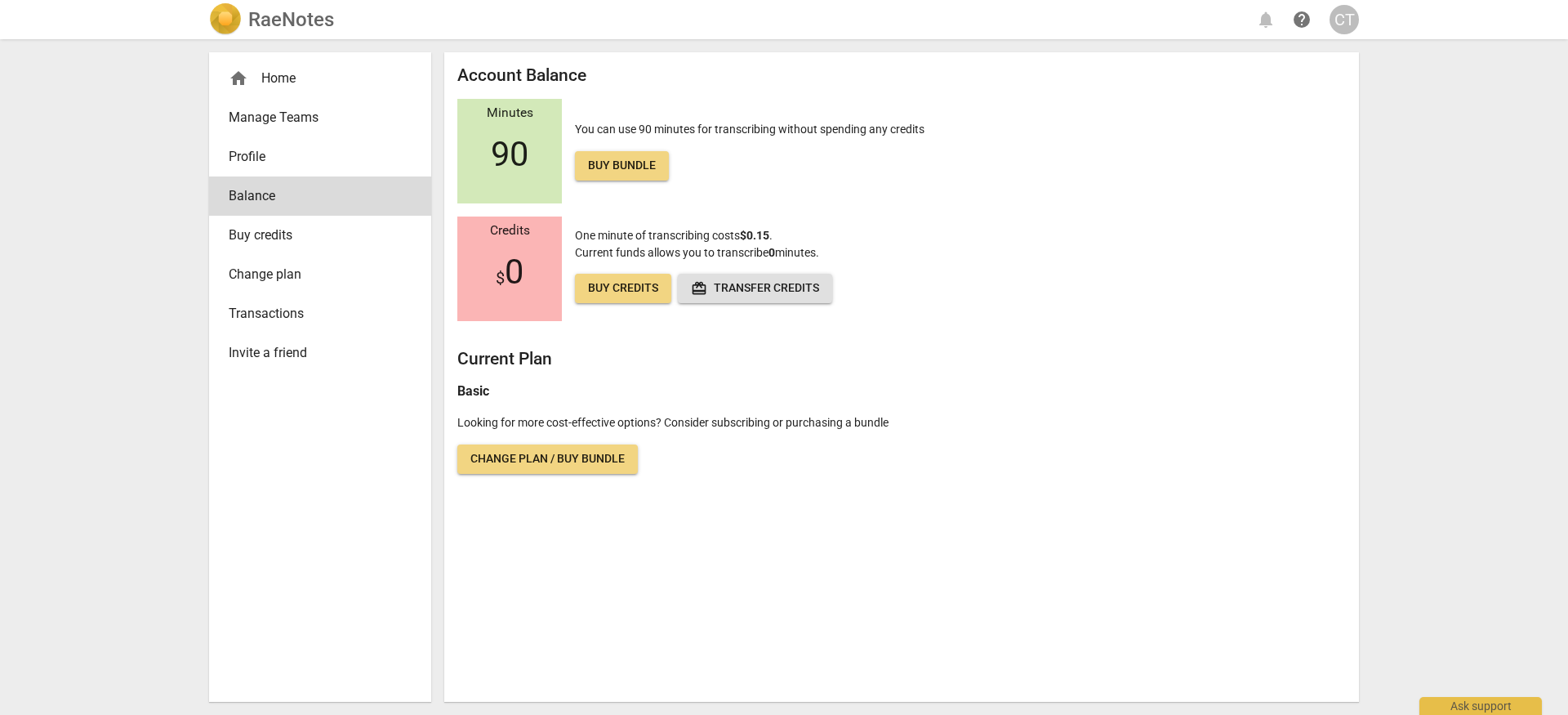
click at [323, 153] on span "Profile" at bounding box center [314, 156] width 170 height 20
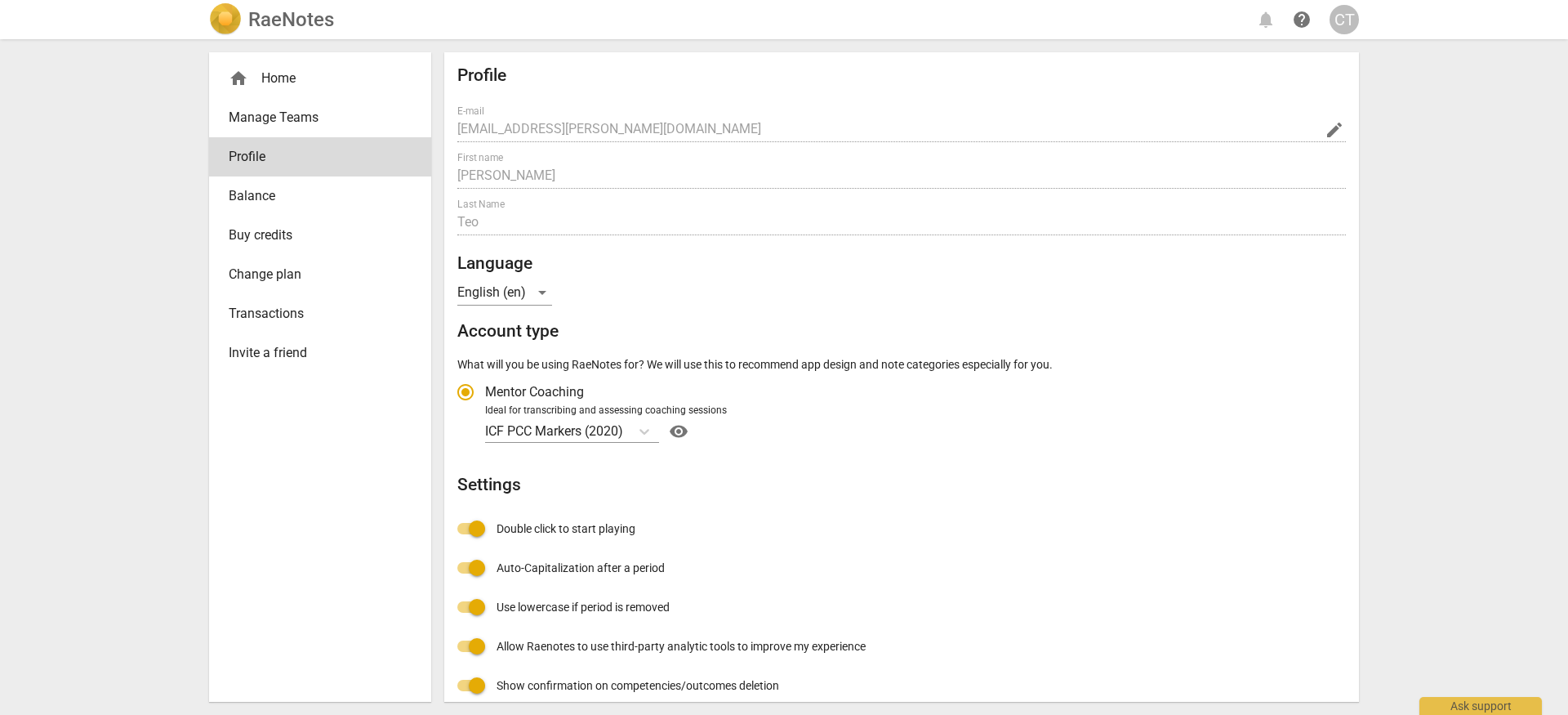
radio input "false"
click at [535, 295] on div "English (en)" at bounding box center [504, 292] width 94 height 26
click at [728, 305] on div at bounding box center [784, 357] width 1568 height 715
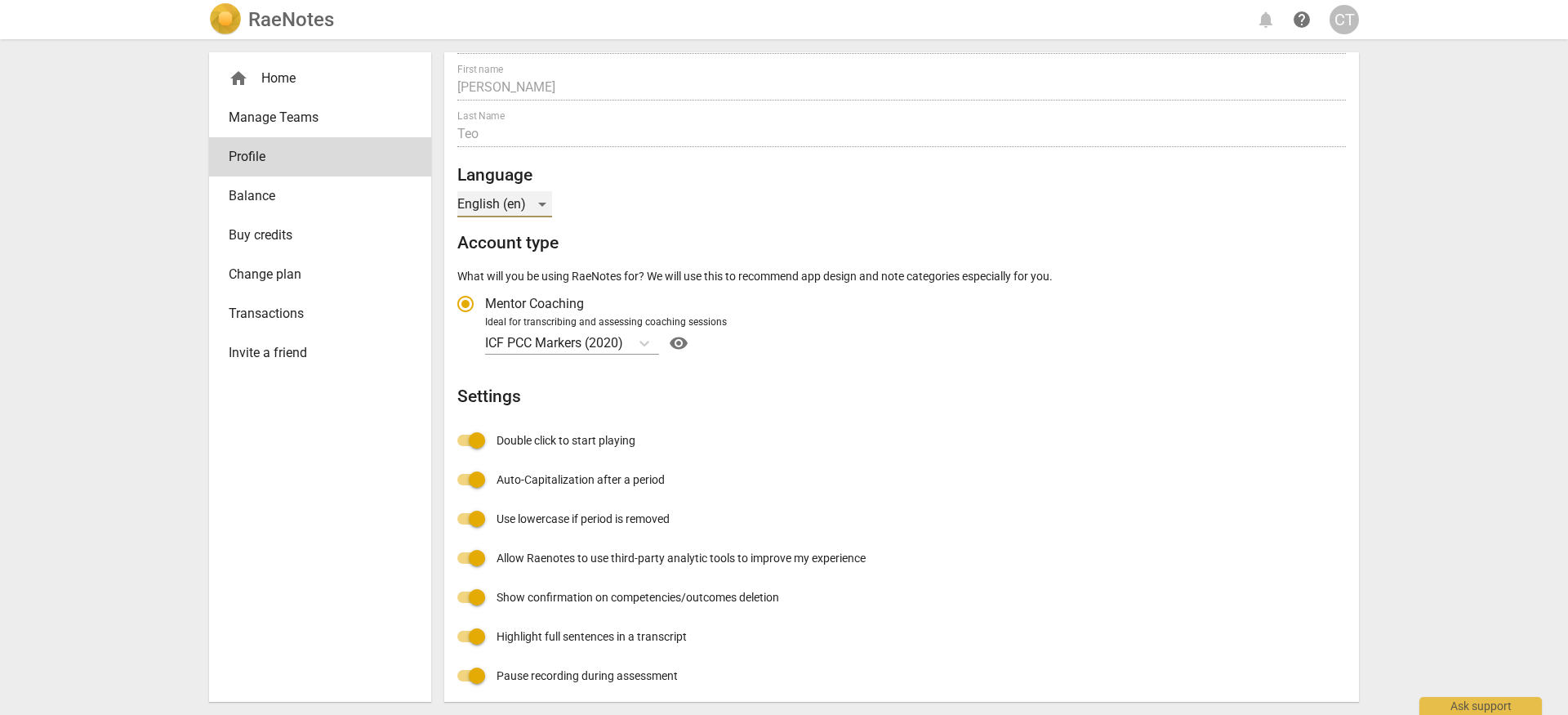
scroll to position [94, 0]
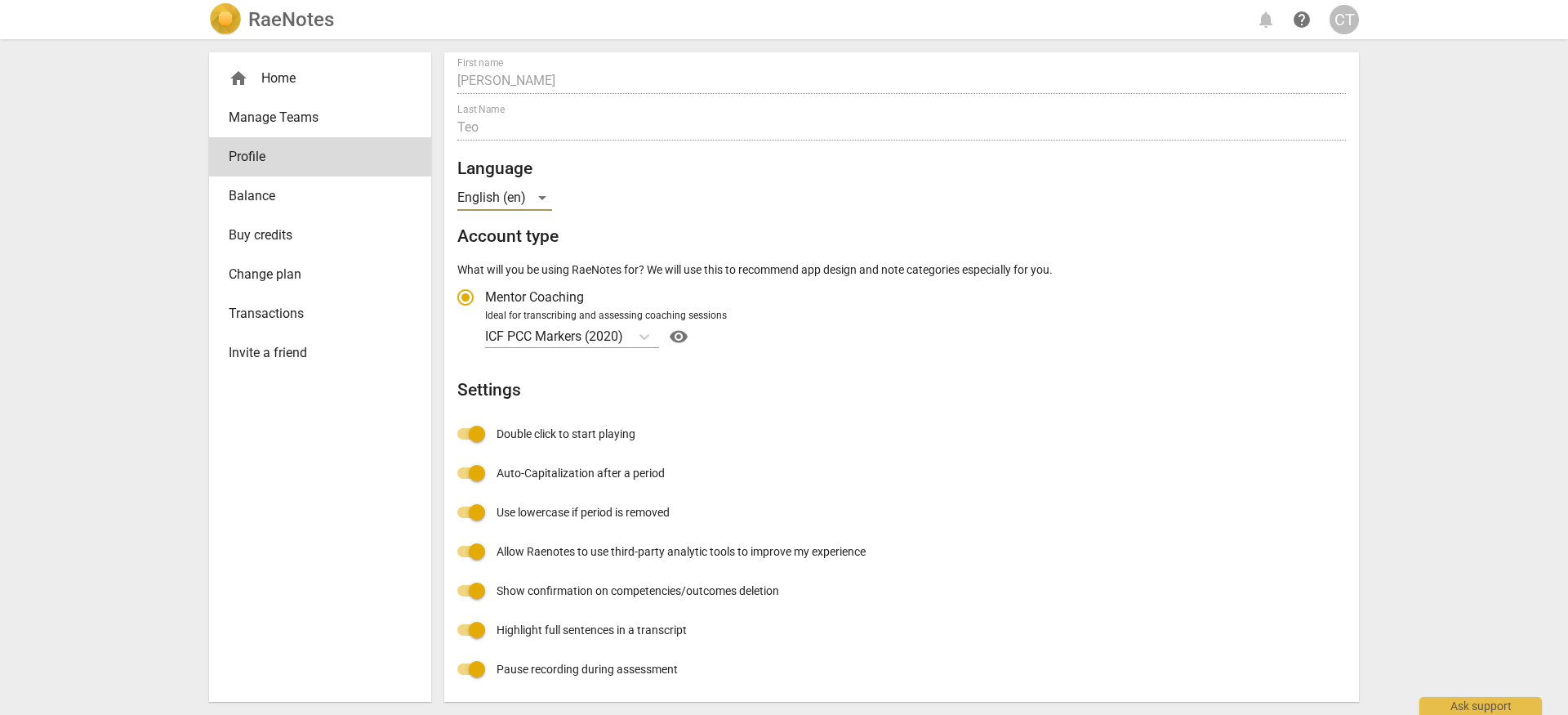
click at [467, 553] on input "Allow Raenotes to use third-party analytic tools to improve my experience" at bounding box center [477, 552] width 39 height 39
